Goal: Find contact information: Find contact information

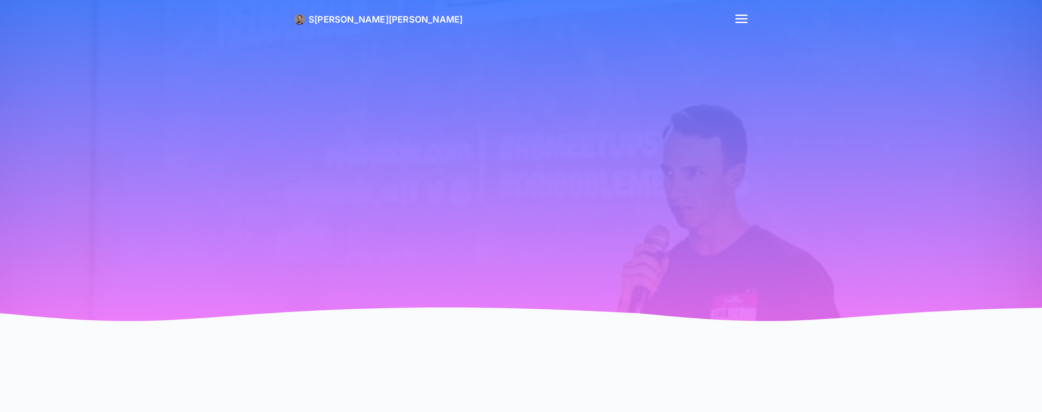
scroll to position [2007, 0]
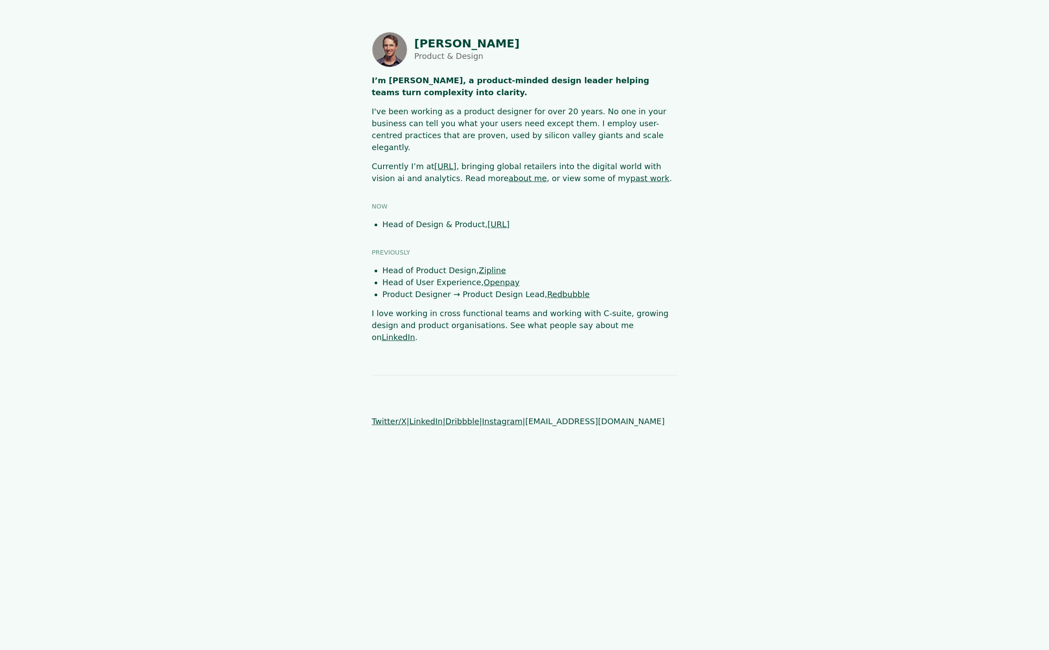
click at [821, 411] on html "[PERSON_NAME] Product & Design I’m [PERSON_NAME], a product-minded design leade…" at bounding box center [524, 229] width 1049 height 459
drag, startPoint x: 611, startPoint y: 398, endPoint x: 527, endPoint y: 399, distance: 84.1
click at [527, 411] on p "Twitter/X | LinkedIn | Dribbble | Instagram | [EMAIL_ADDRESS][DOMAIN_NAME]" at bounding box center [524, 427] width 305 height 24
click at [734, 411] on html "[PERSON_NAME] Product & Design I’m [PERSON_NAME], a product-minded design leade…" at bounding box center [524, 229] width 1049 height 459
click at [565, 411] on span "[EMAIL_ADDRESS][DOMAIN_NAME]" at bounding box center [485, 427] width 226 height 21
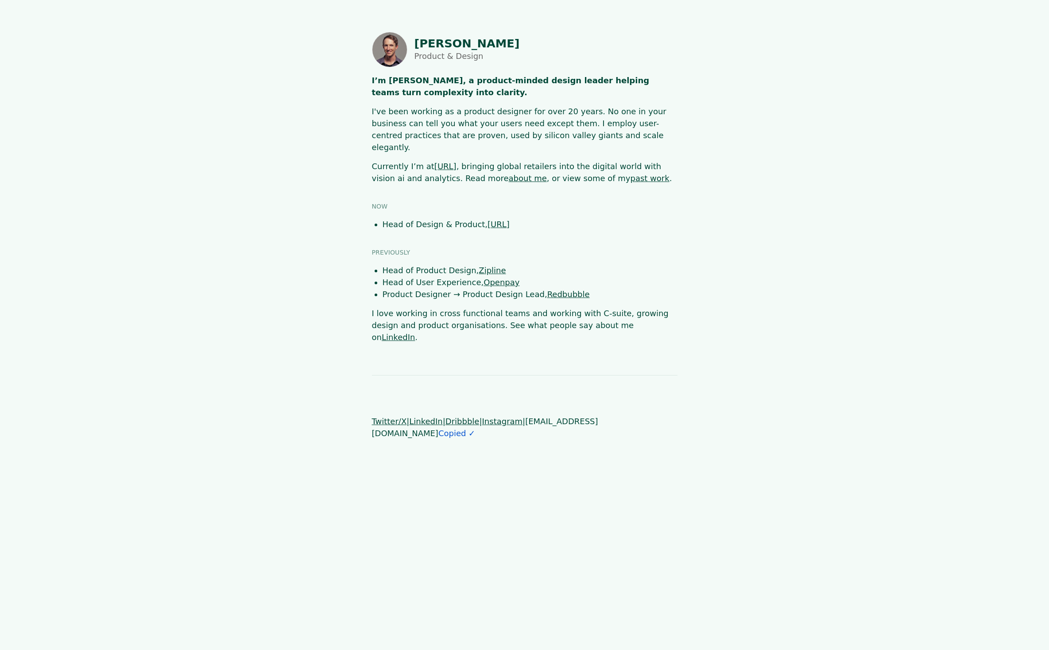
click at [794, 411] on html "[PERSON_NAME] Product & Design I’m [PERSON_NAME], a product-minded design leade…" at bounding box center [524, 235] width 1049 height 471
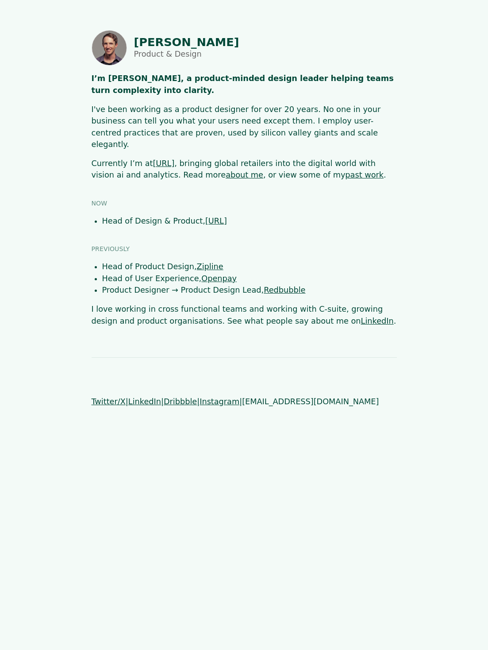
click at [269, 411] on html "[PERSON_NAME] Product & Design I’m [PERSON_NAME], a product-minded design leade…" at bounding box center [244, 219] width 488 height 438
drag, startPoint x: 336, startPoint y: 390, endPoint x: 271, endPoint y: 437, distance: 80.0
click at [241, 396] on p "Twitter/X | LinkedIn | Dribbble | Instagram | [EMAIL_ADDRESS][DOMAIN_NAME]" at bounding box center [244, 402] width 305 height 12
copy span "[EMAIL_ADDRESS][DOMAIN_NAME]"
click at [324, 411] on html "[PERSON_NAME] Product & Design I’m [PERSON_NAME], a product-minded design leade…" at bounding box center [244, 219] width 488 height 438
